Goal: Task Accomplishment & Management: Complete application form

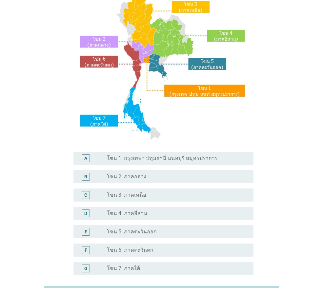
scroll to position [66, 0]
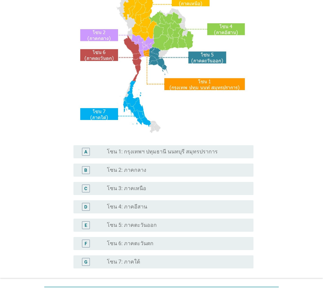
click at [162, 151] on label "โซน 1: กรุงเทพฯ ปทุมธานี นนทบุรี สมุทรปราการ" at bounding box center [162, 151] width 111 height 7
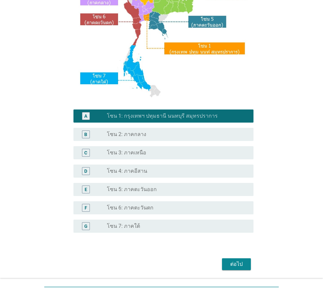
scroll to position [123, 0]
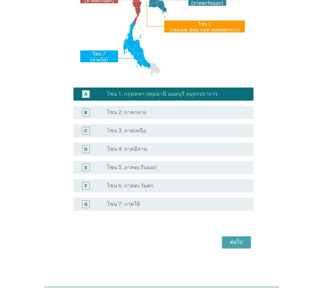
click at [228, 241] on div "ต่อไป" at bounding box center [236, 242] width 18 height 8
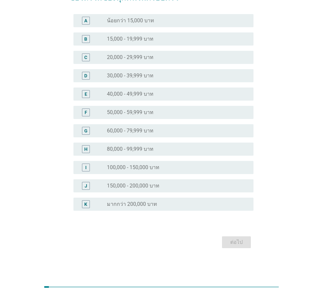
scroll to position [0, 0]
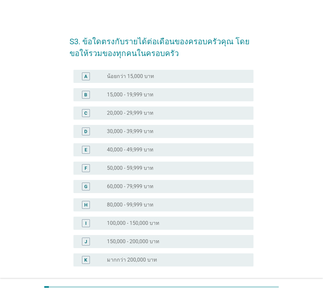
click at [165, 152] on div "radio_button_unchecked 40,000 - 49,999 บาท" at bounding box center [175, 150] width 136 height 7
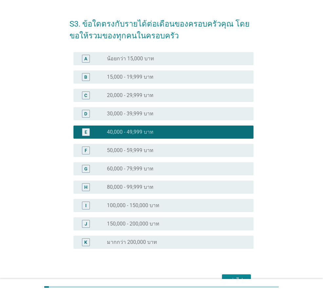
scroll to position [56, 0]
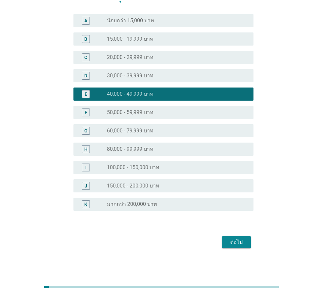
click at [233, 240] on div "ต่อไป" at bounding box center [236, 242] width 18 height 8
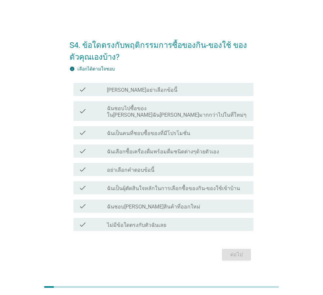
click at [173, 111] on label "ฉันชอบไปซื้อของใน[PERSON_NAME]ฉัน[PERSON_NAME]มากกว่าไปในที่ใหม่ๆ" at bounding box center [177, 111] width 141 height 13
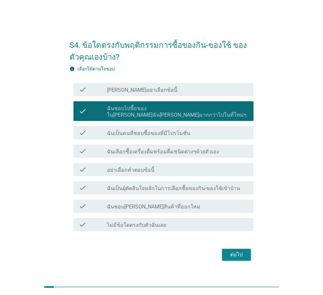
click at [167, 130] on label "ฉันเป็นคนที่ชอบซื้อของที่มีโปรโมชั่น" at bounding box center [148, 133] width 83 height 7
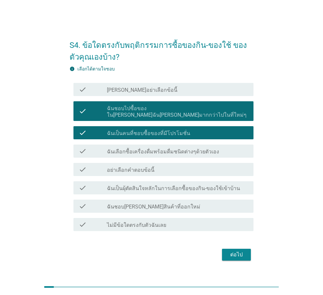
click at [239, 252] on div "ต่อไป" at bounding box center [236, 255] width 18 height 8
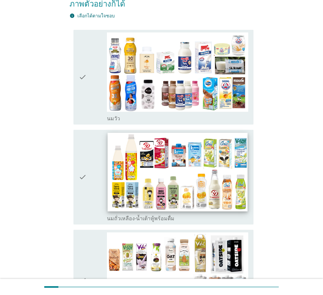
scroll to position [98, 0]
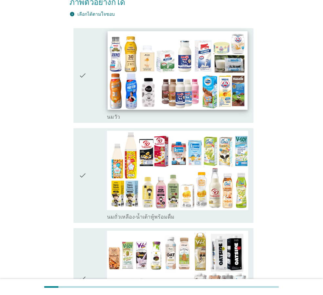
click at [197, 94] on img at bounding box center [178, 70] width 140 height 79
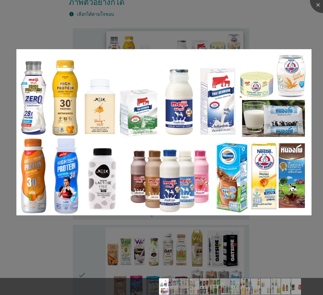
scroll to position [229, 0]
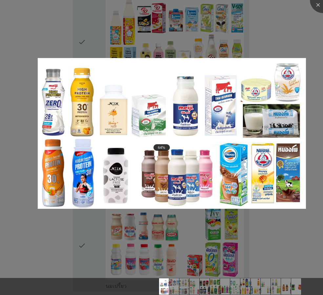
click at [310, 45] on div at bounding box center [161, 147] width 323 height 295
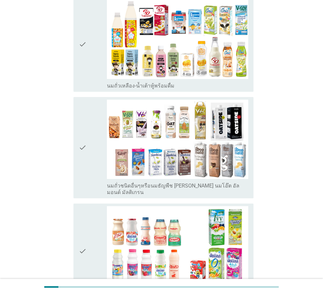
click at [80, 44] on icon "check" at bounding box center [83, 44] width 8 height 89
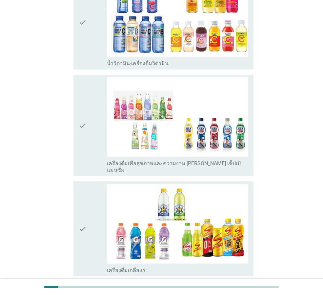
scroll to position [1114, 0]
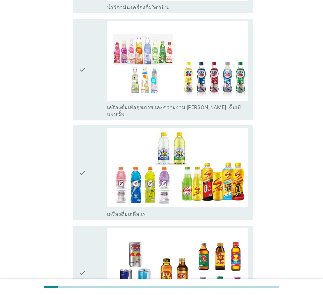
click at [81, 251] on icon "check" at bounding box center [83, 272] width 8 height 89
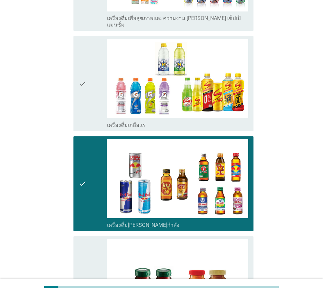
scroll to position [1310, 0]
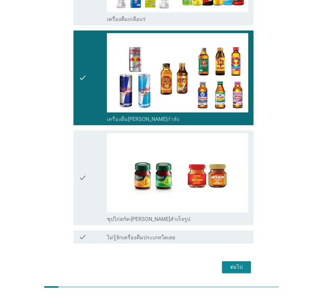
click at [236, 263] on div "ต่อไป" at bounding box center [236, 267] width 18 height 8
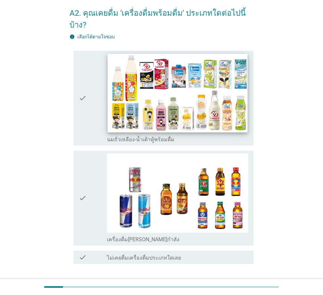
scroll to position [62, 0]
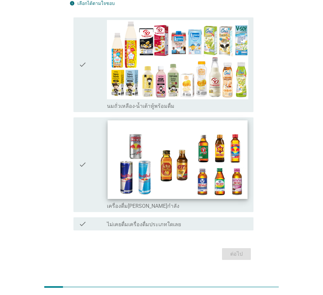
click at [154, 121] on img at bounding box center [178, 159] width 140 height 79
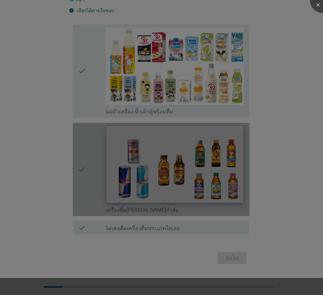
scroll to position [55, 0]
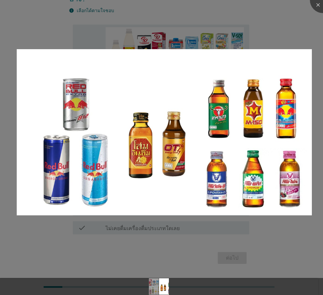
click at [202, 253] on div at bounding box center [161, 147] width 323 height 295
click at [293, 23] on div at bounding box center [161, 147] width 323 height 295
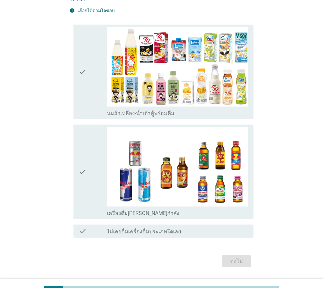
click at [85, 167] on icon "check" at bounding box center [83, 171] width 8 height 89
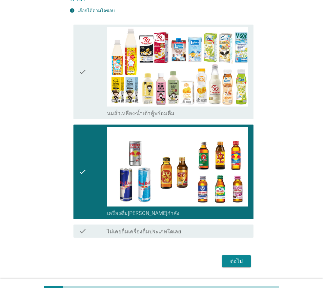
click at [244, 257] on div "ต่อไป" at bounding box center [236, 261] width 18 height 8
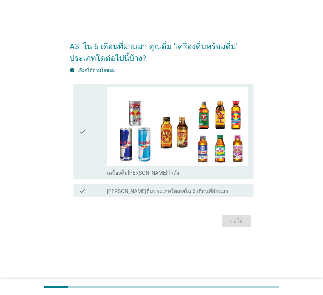
scroll to position [0, 0]
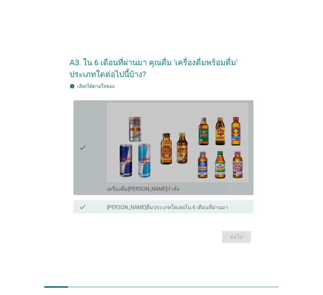
click at [93, 142] on div "check" at bounding box center [93, 147] width 28 height 89
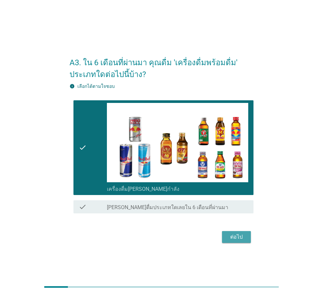
click at [244, 240] on div "ต่อไป" at bounding box center [236, 237] width 18 height 8
